Goal: Contribute content

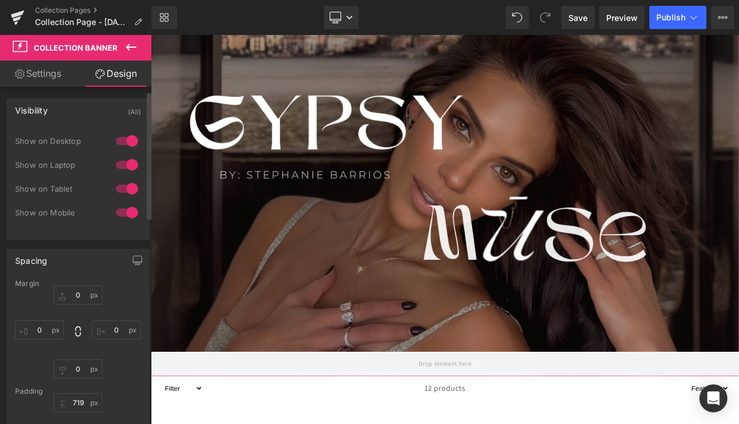
scroll to position [15, 0]
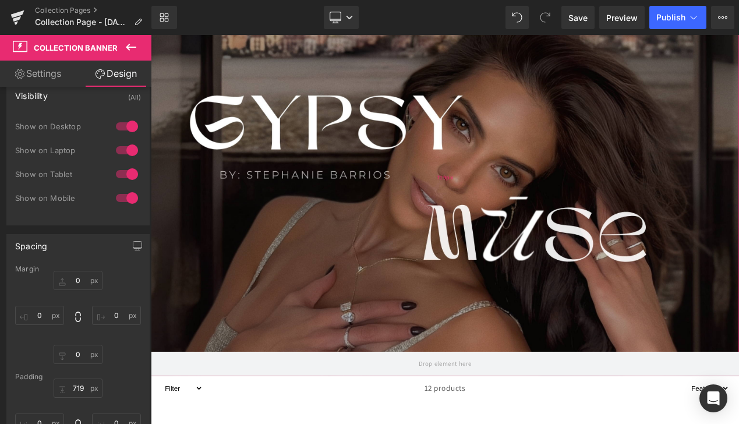
type input "719px"
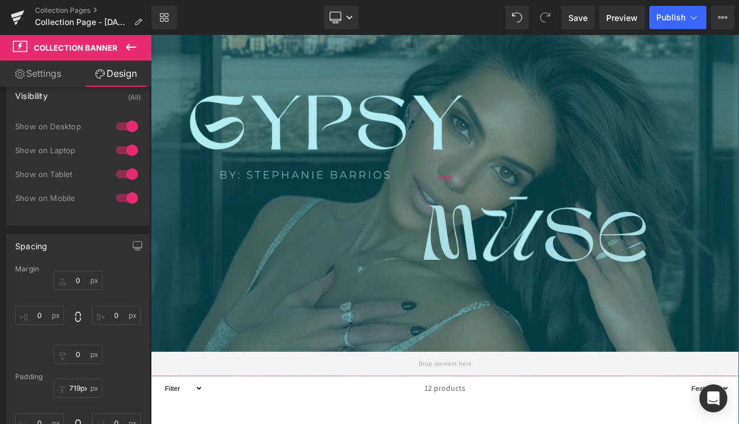
click at [246, 206] on div "719px" at bounding box center [503, 204] width 705 height 419
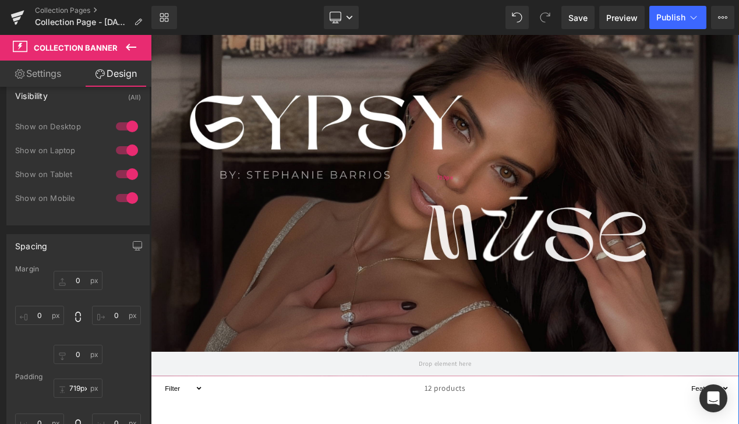
click at [246, 204] on div "719px" at bounding box center [503, 204] width 705 height 419
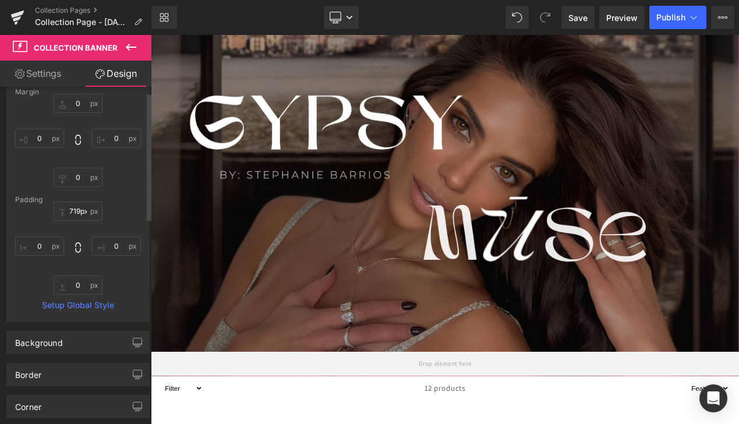
scroll to position [274, 0]
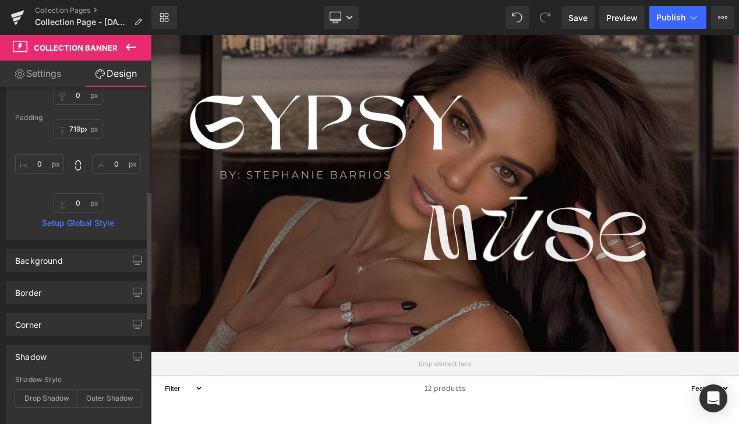
click at [76, 265] on div "Background" at bounding box center [78, 260] width 142 height 22
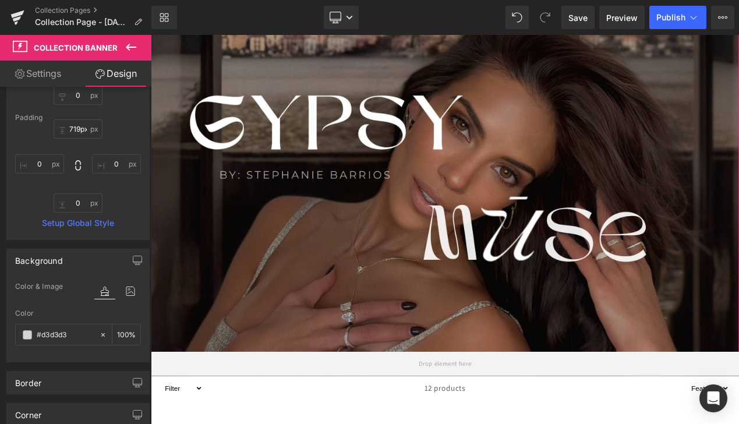
click at [45, 78] on link "Settings" at bounding box center [38, 74] width 76 height 26
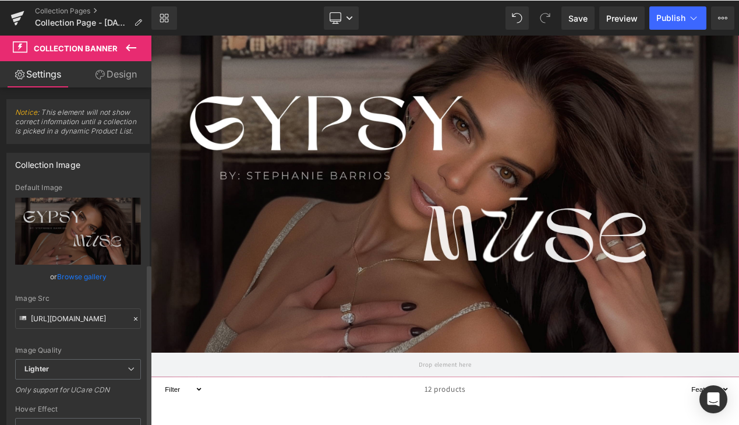
scroll to position [0, 0]
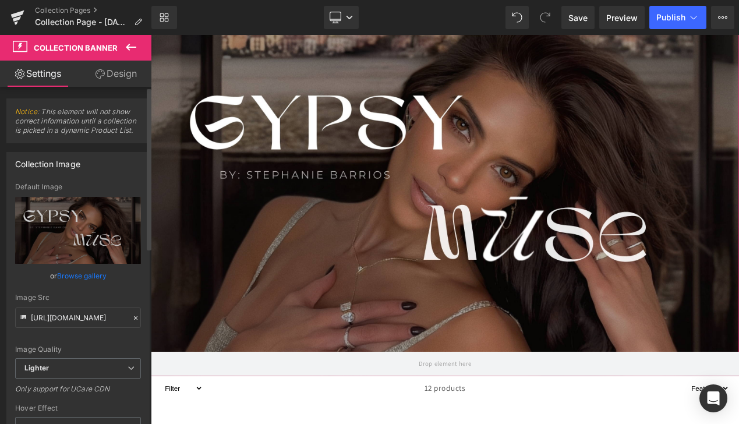
click at [95, 280] on link "Browse gallery" at bounding box center [82, 276] width 50 height 20
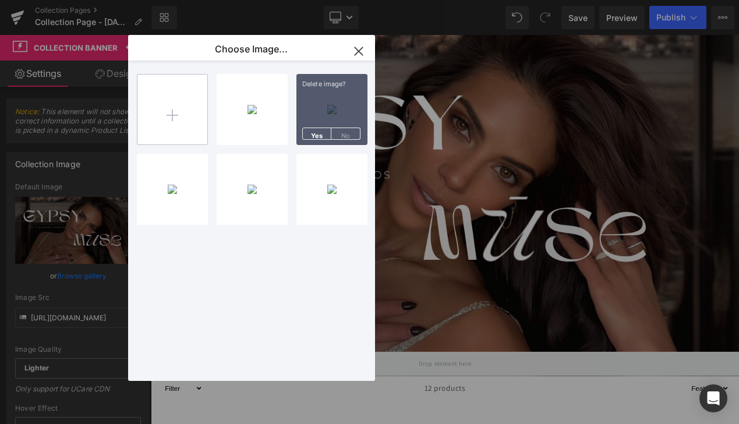
click at [177, 89] on input "file" at bounding box center [173, 110] width 70 height 70
type input "C:\fakepath\Untitled (1024 x 1024 px).jpg"
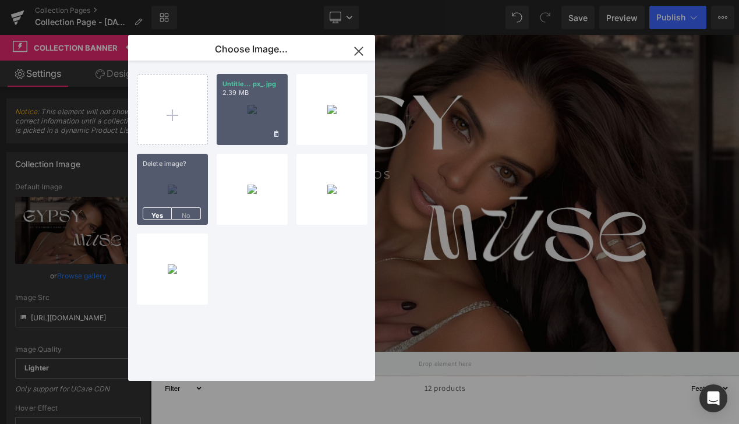
click at [252, 116] on div "Untitle... px_.jpg 2.39 MB" at bounding box center [252, 109] width 71 height 71
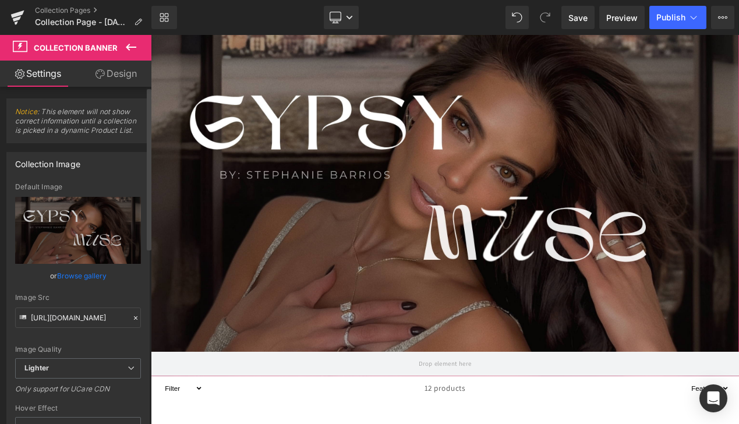
click at [86, 271] on link "Browse gallery" at bounding box center [82, 276] width 50 height 20
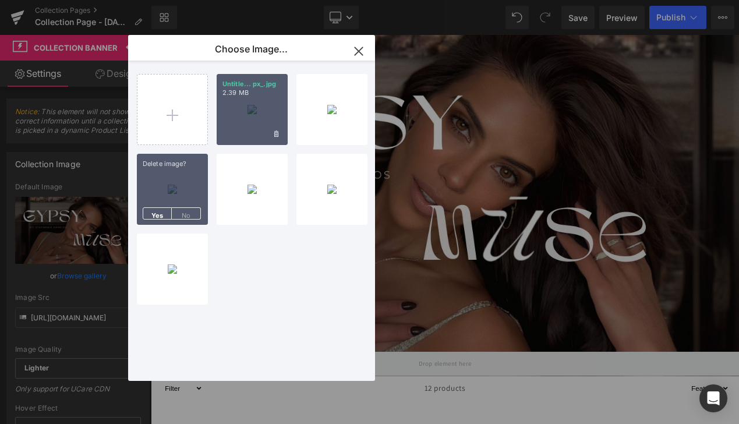
click at [228, 122] on div "Untitle... px_.jpg 2.39 MB" at bounding box center [252, 109] width 71 height 71
type input "[URL][DOMAIN_NAME]"
